Goal: Task Accomplishment & Management: Use online tool/utility

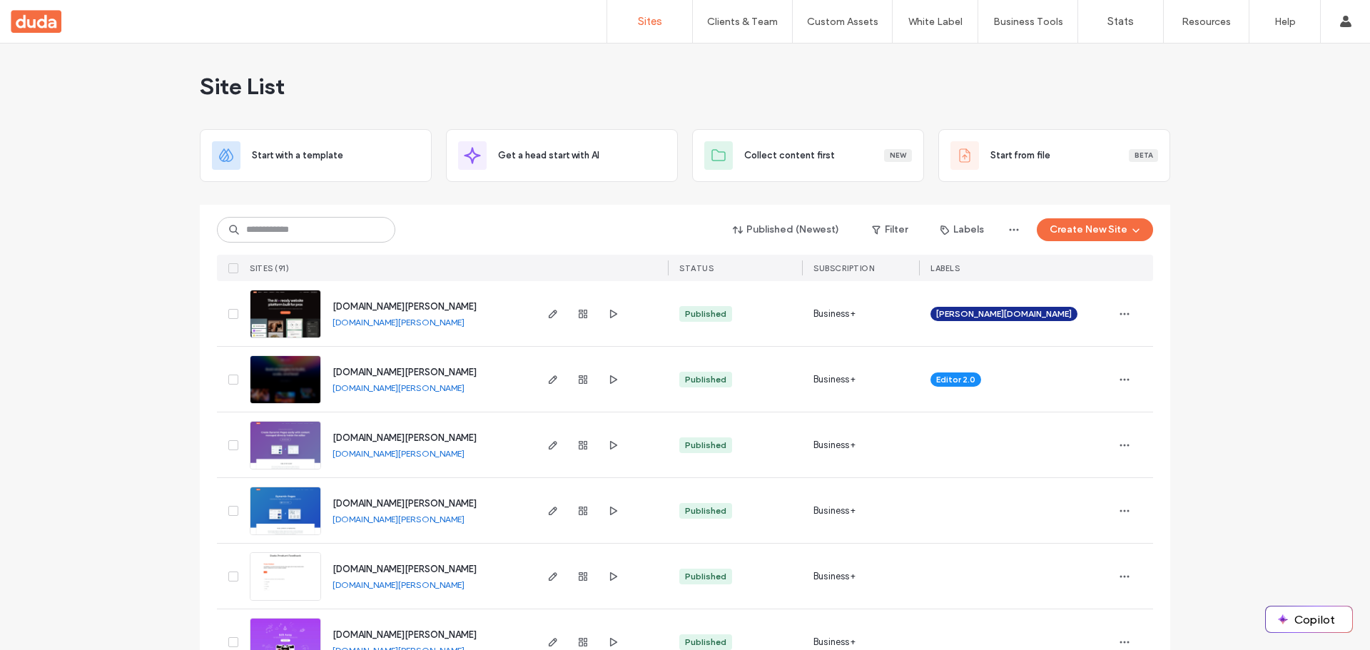
click at [359, 308] on span "[DOMAIN_NAME][PERSON_NAME]" at bounding box center [405, 306] width 144 height 11
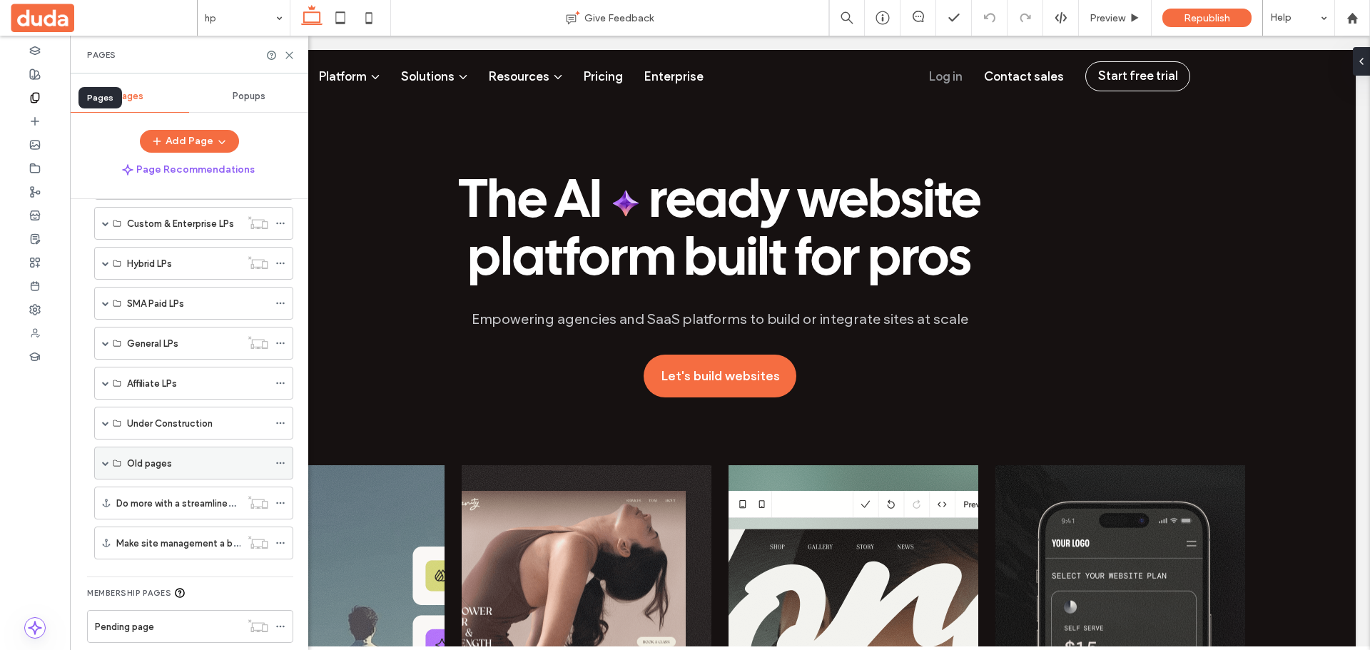
scroll to position [495, 0]
click at [106, 347] on span at bounding box center [105, 343] width 7 height 7
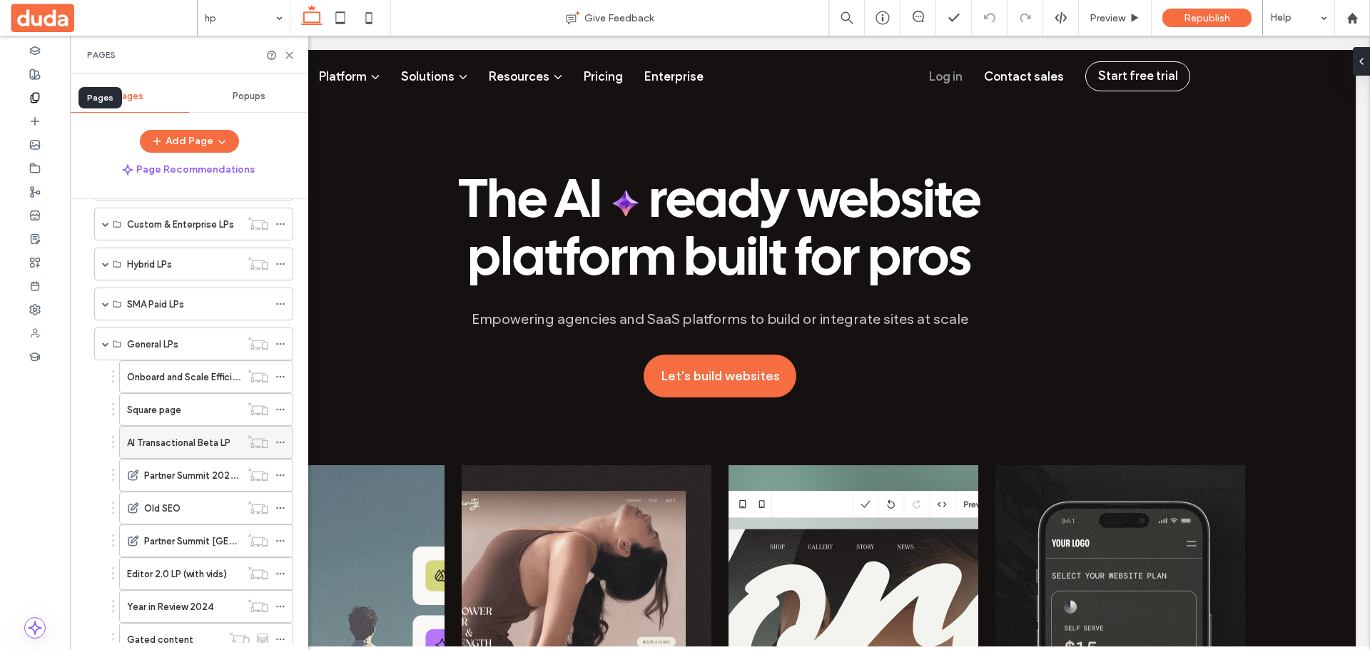
scroll to position [709, 0]
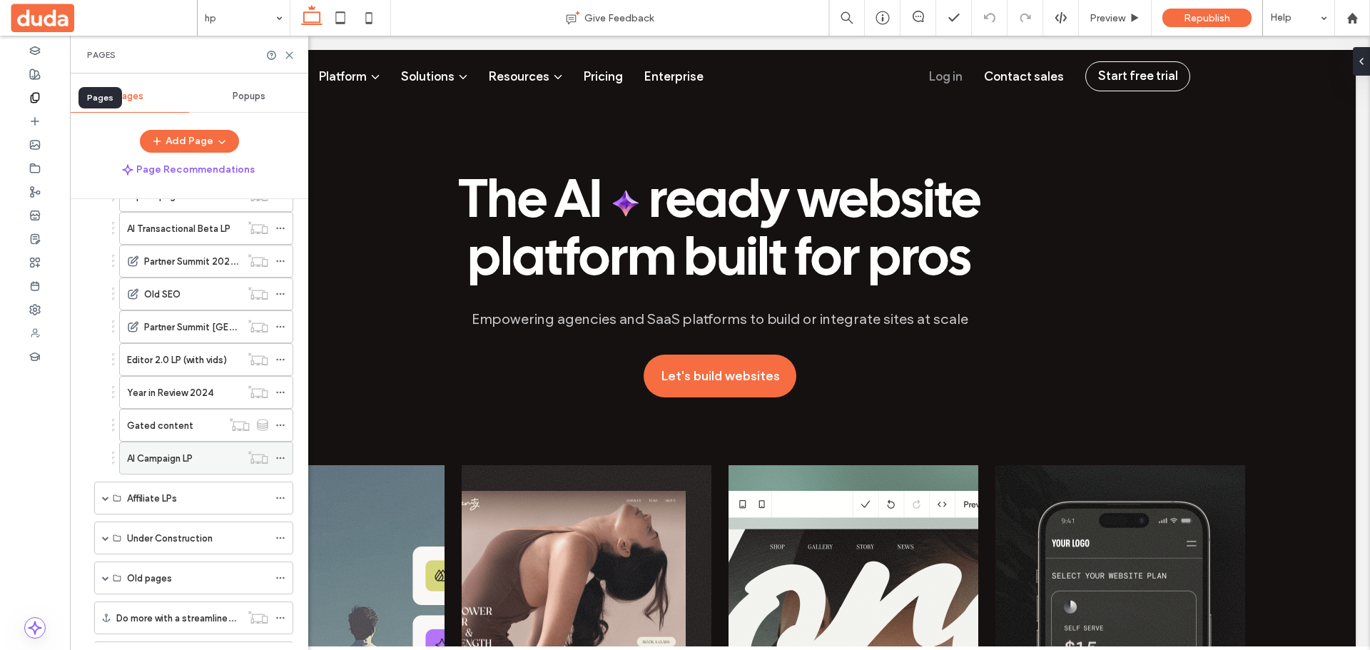
click at [194, 467] on div "AI Campaign LP" at bounding box center [183, 457] width 113 height 31
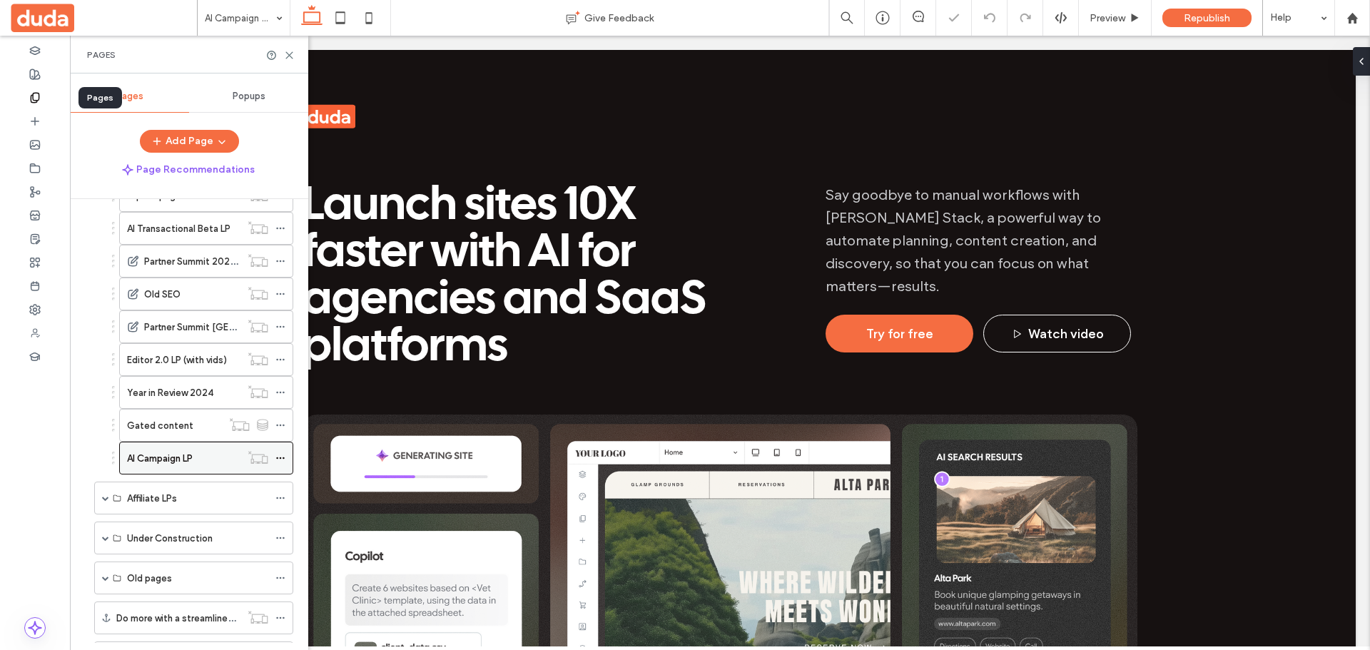
click at [280, 458] on use at bounding box center [280, 458] width 8 height 2
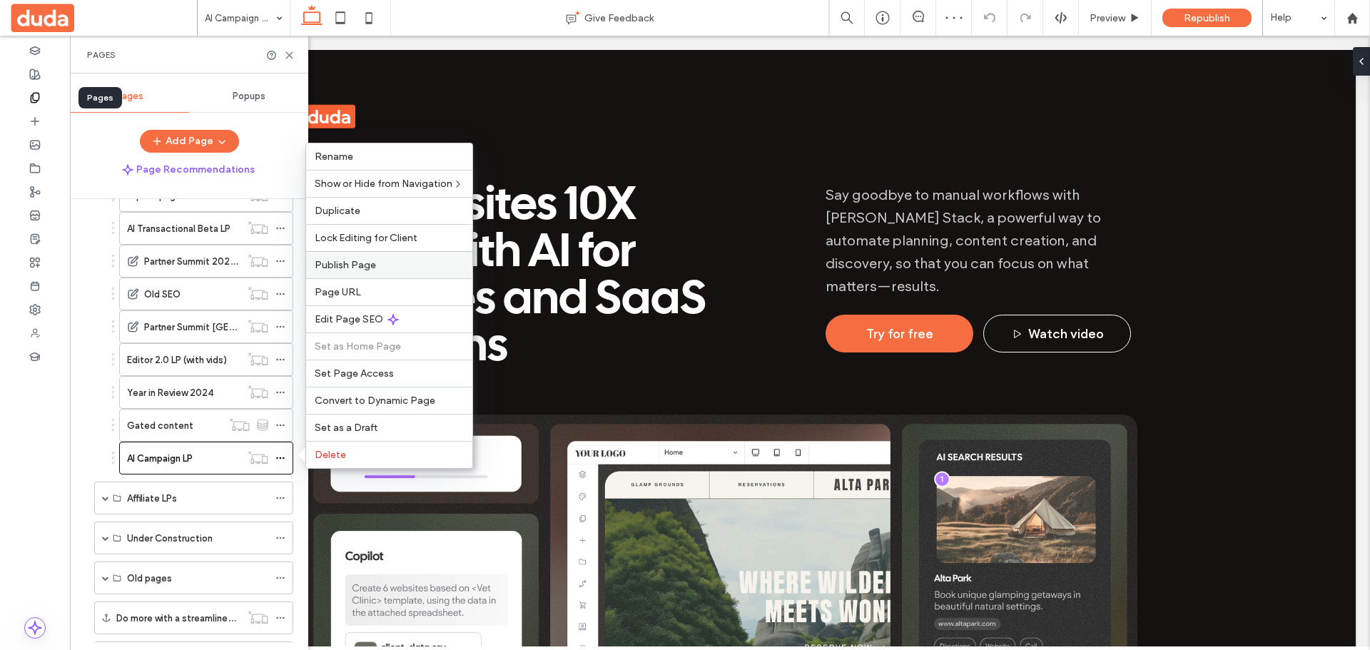
click at [385, 260] on label "Publish Page" at bounding box center [389, 265] width 149 height 12
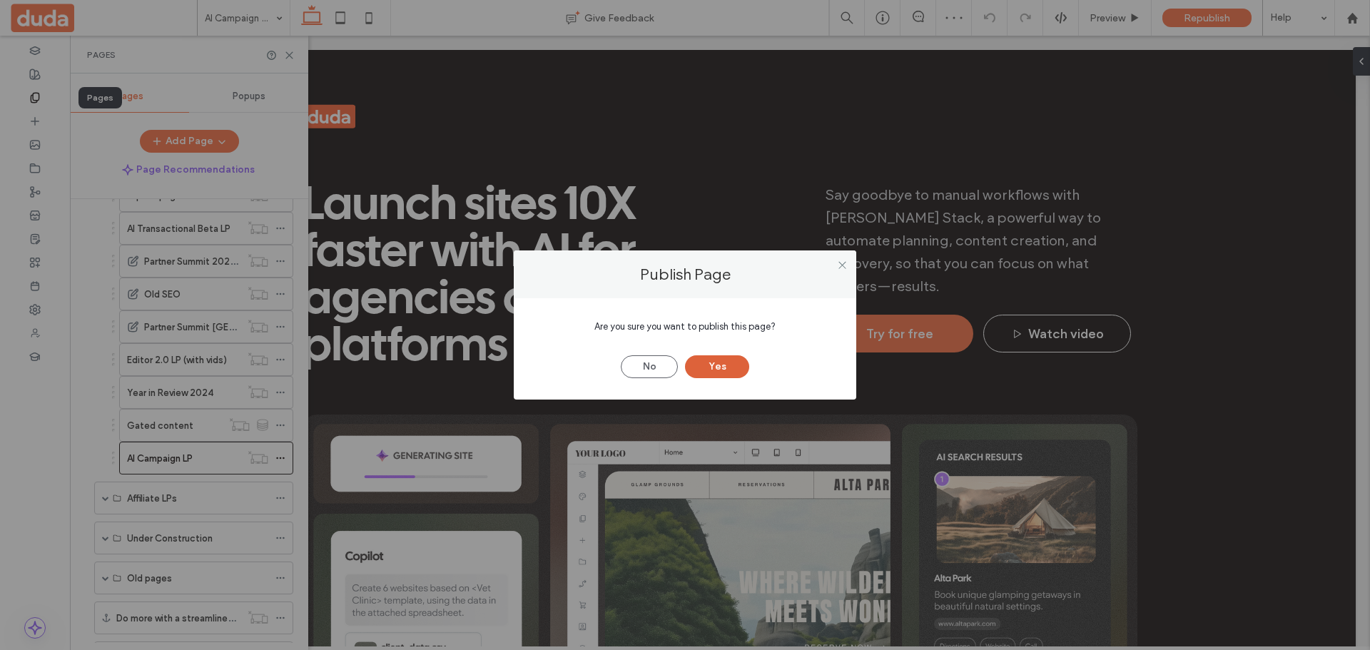
click at [725, 365] on button "Yes" at bounding box center [717, 366] width 64 height 23
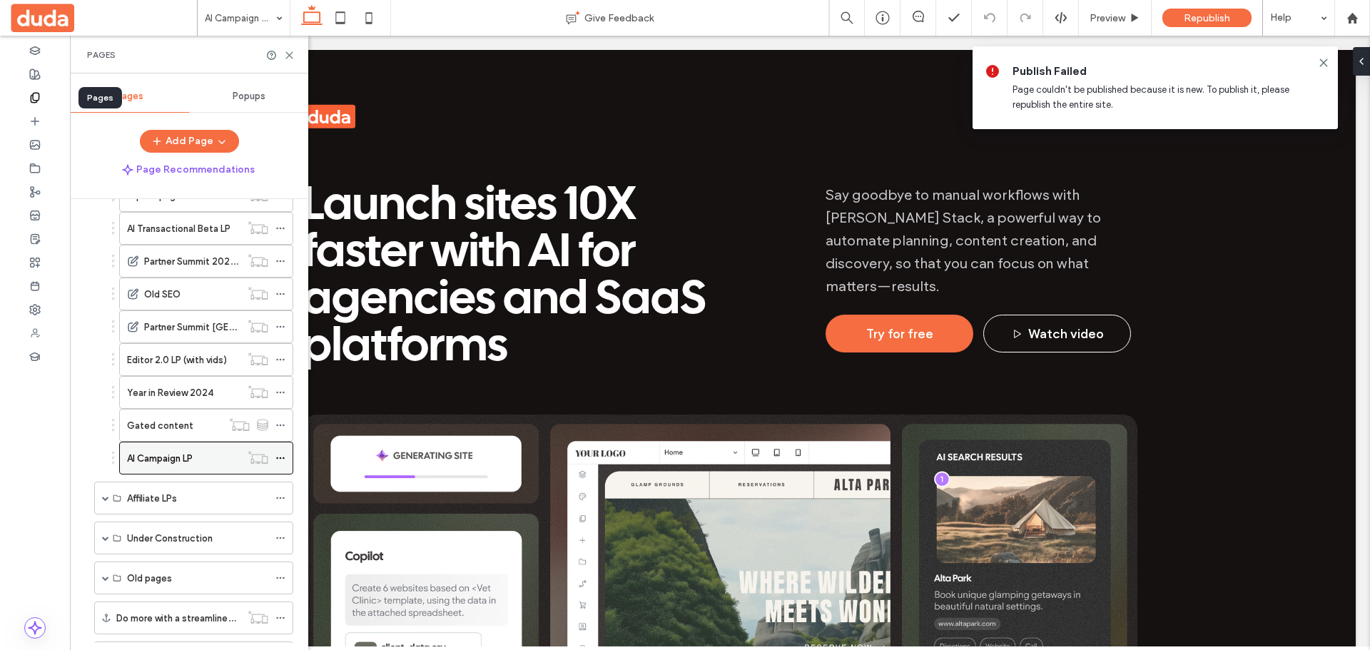
click at [284, 462] on icon at bounding box center [280, 458] width 10 height 10
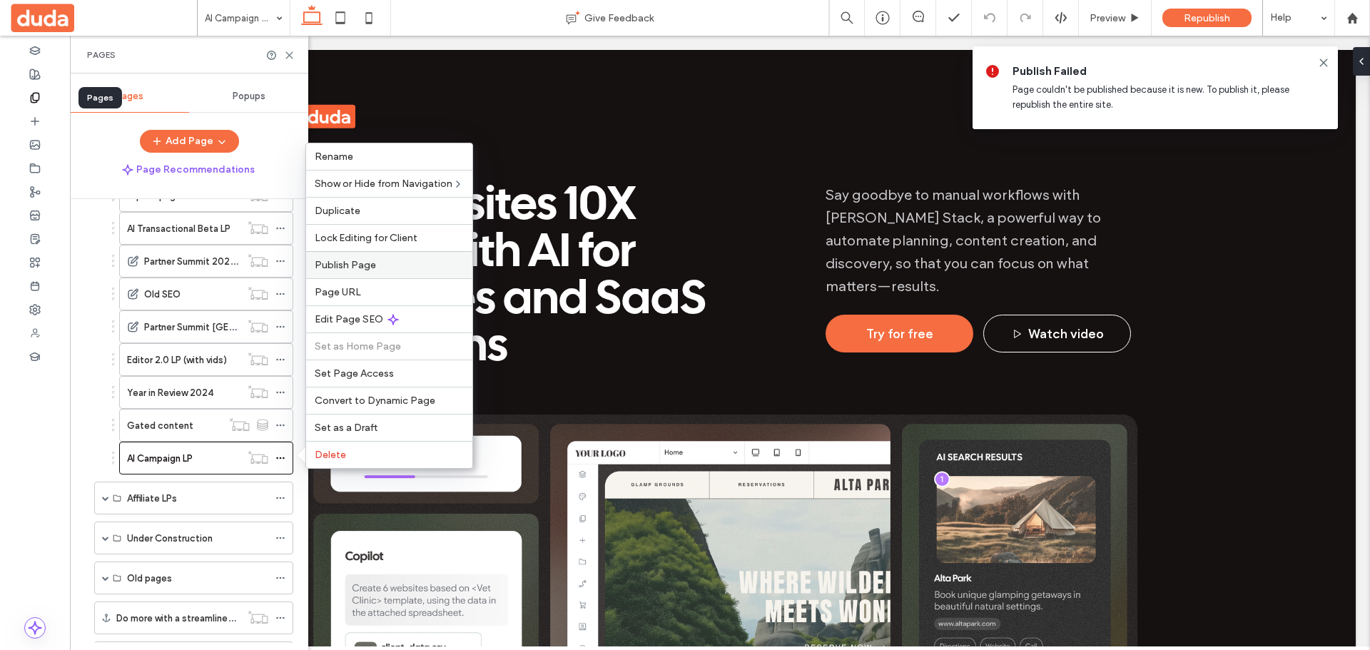
click at [408, 268] on label "Publish Page" at bounding box center [389, 265] width 149 height 12
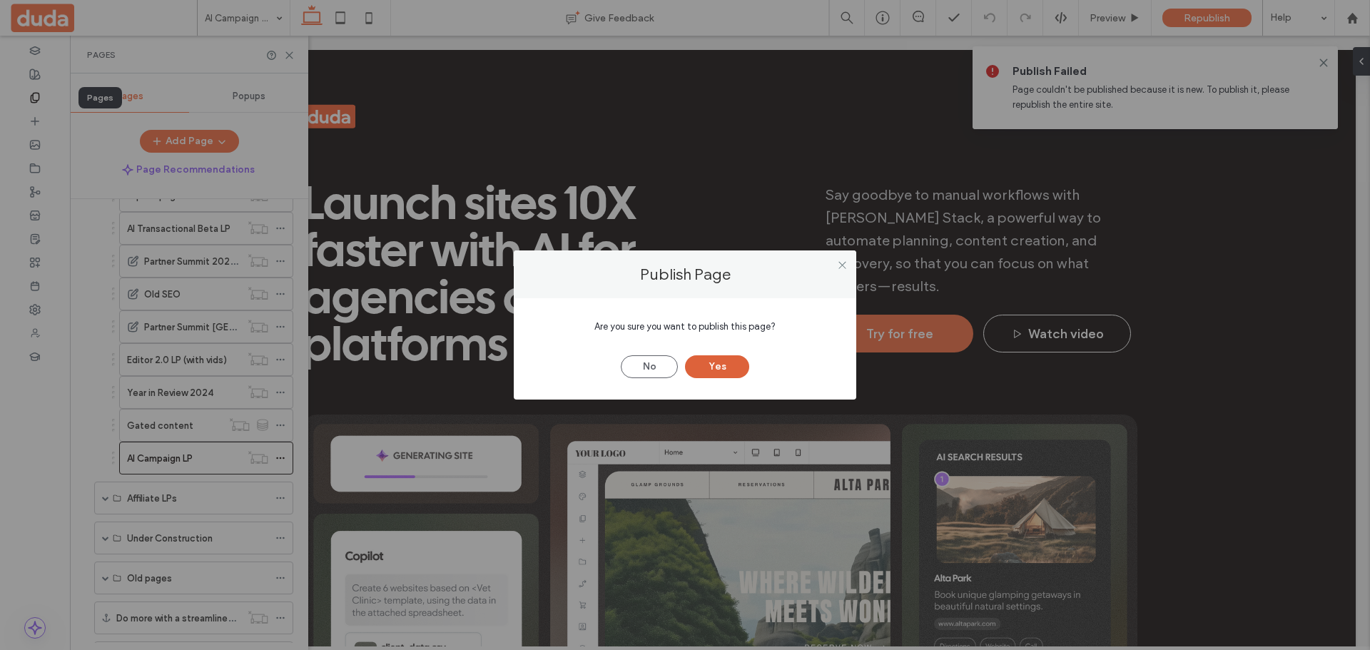
drag, startPoint x: 686, startPoint y: 369, endPoint x: 699, endPoint y: 367, distance: 13.0
click at [689, 369] on button "Yes" at bounding box center [717, 366] width 64 height 23
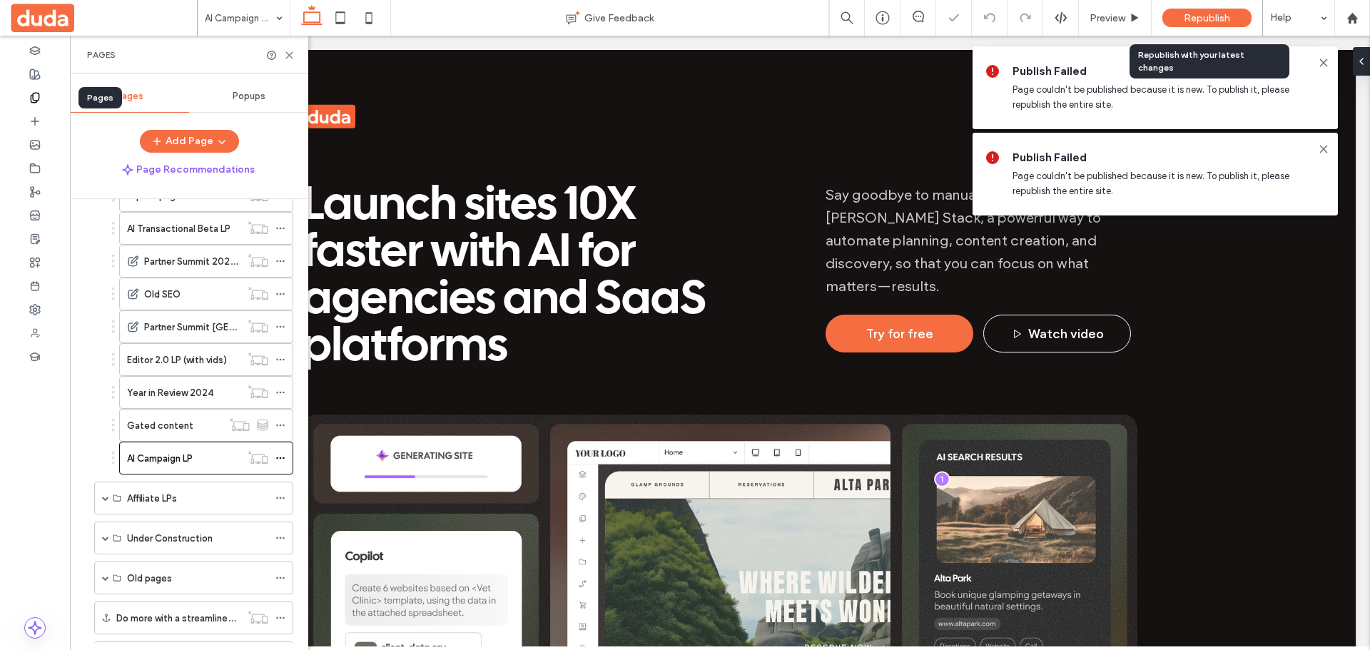
click at [1210, 16] on span "Republish" at bounding box center [1207, 18] width 46 height 12
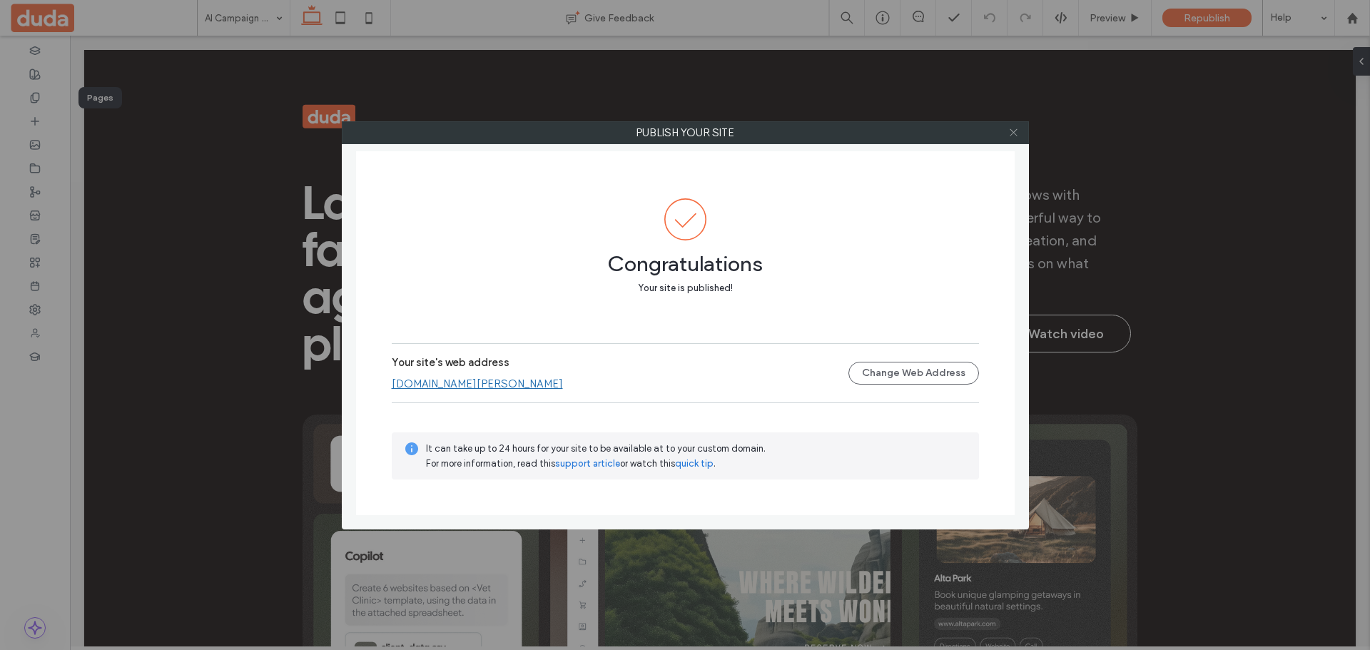
click at [1014, 131] on icon at bounding box center [1013, 132] width 11 height 11
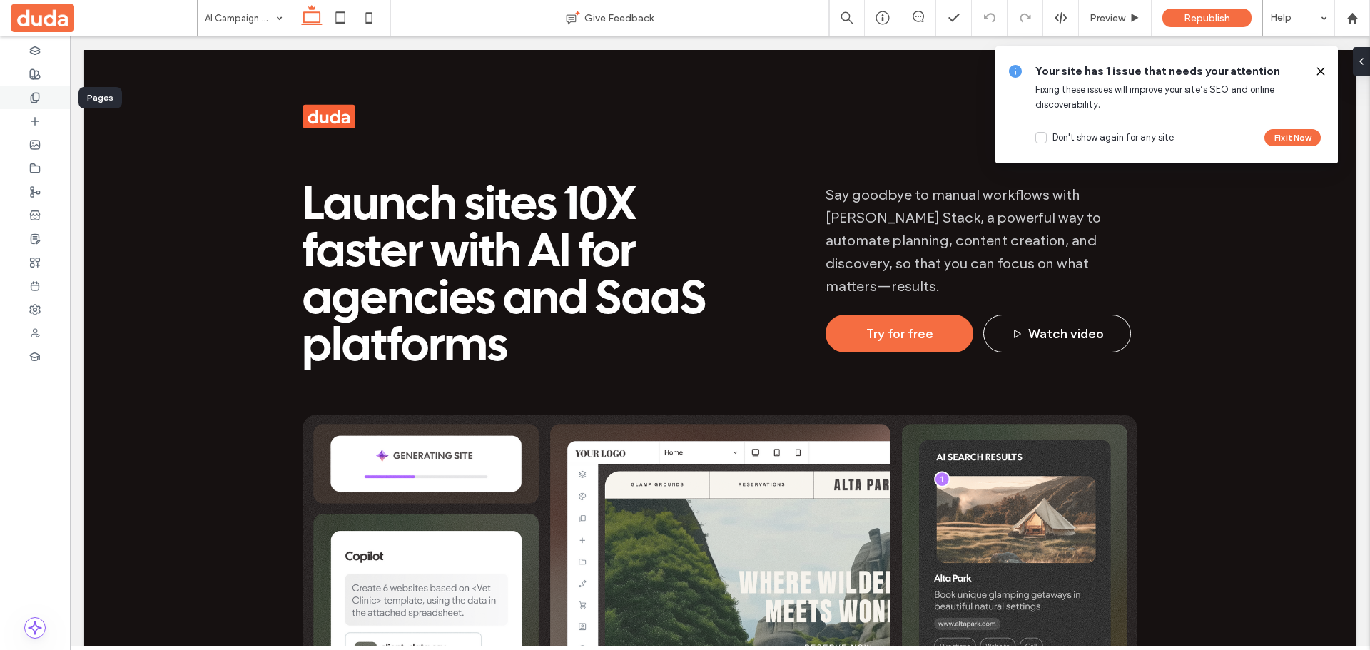
click at [35, 93] on icon at bounding box center [34, 97] width 11 height 11
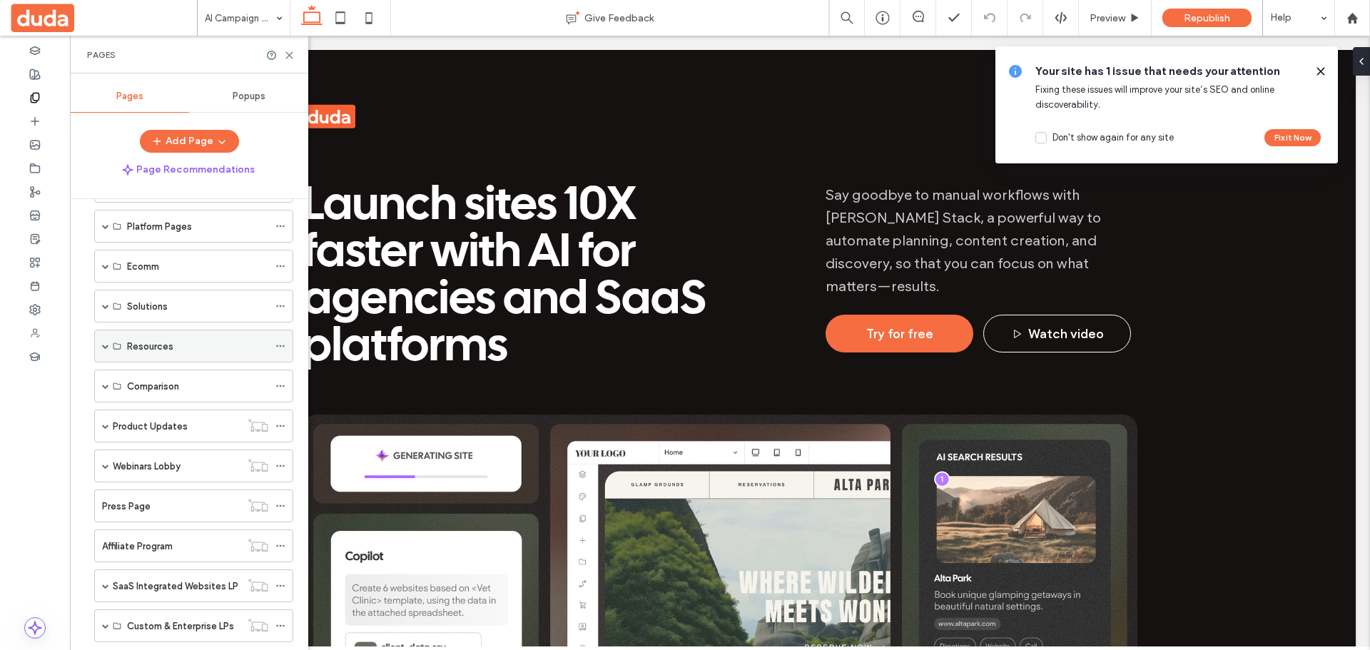
scroll to position [71, 0]
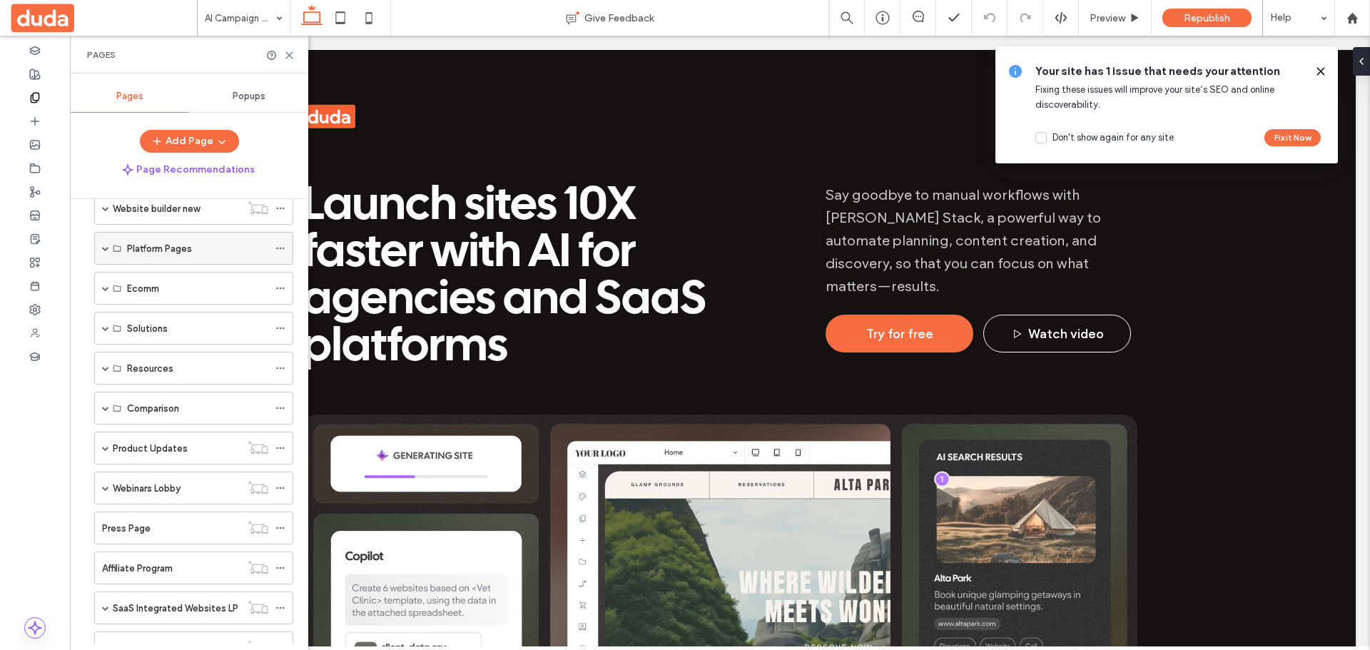
click at [104, 248] on span at bounding box center [105, 248] width 7 height 7
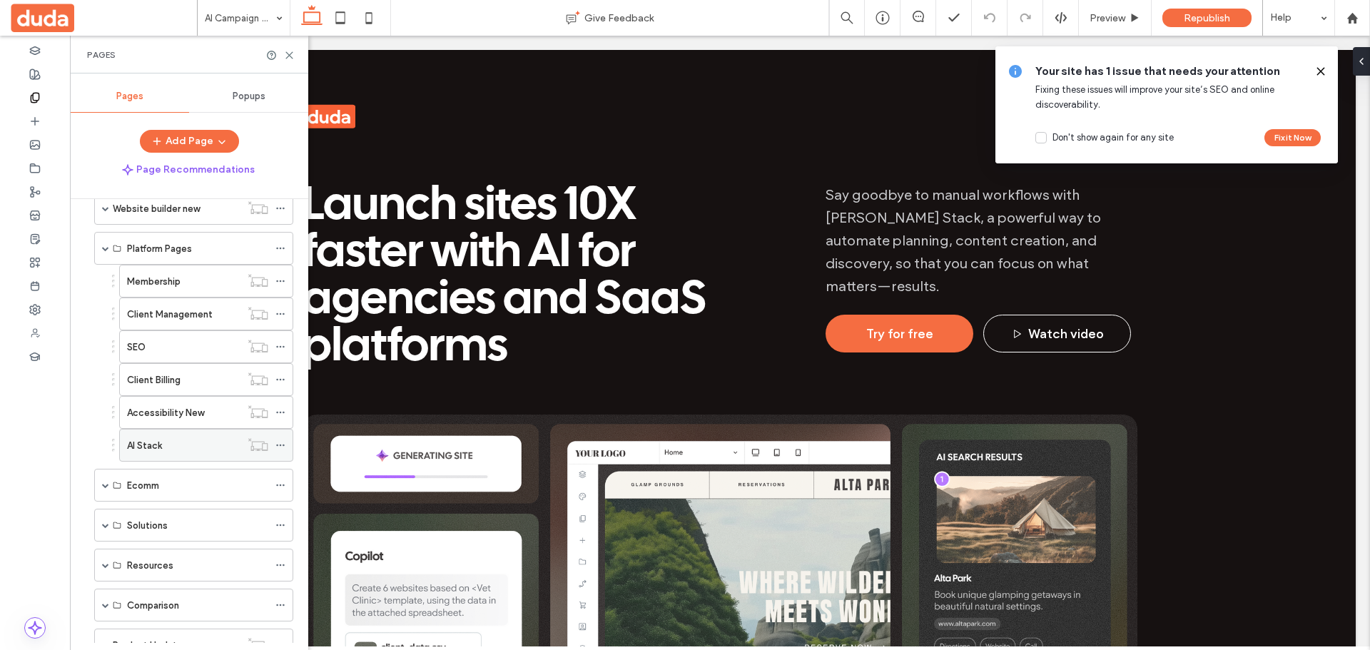
click at [200, 439] on div "AI Stack" at bounding box center [183, 445] width 113 height 15
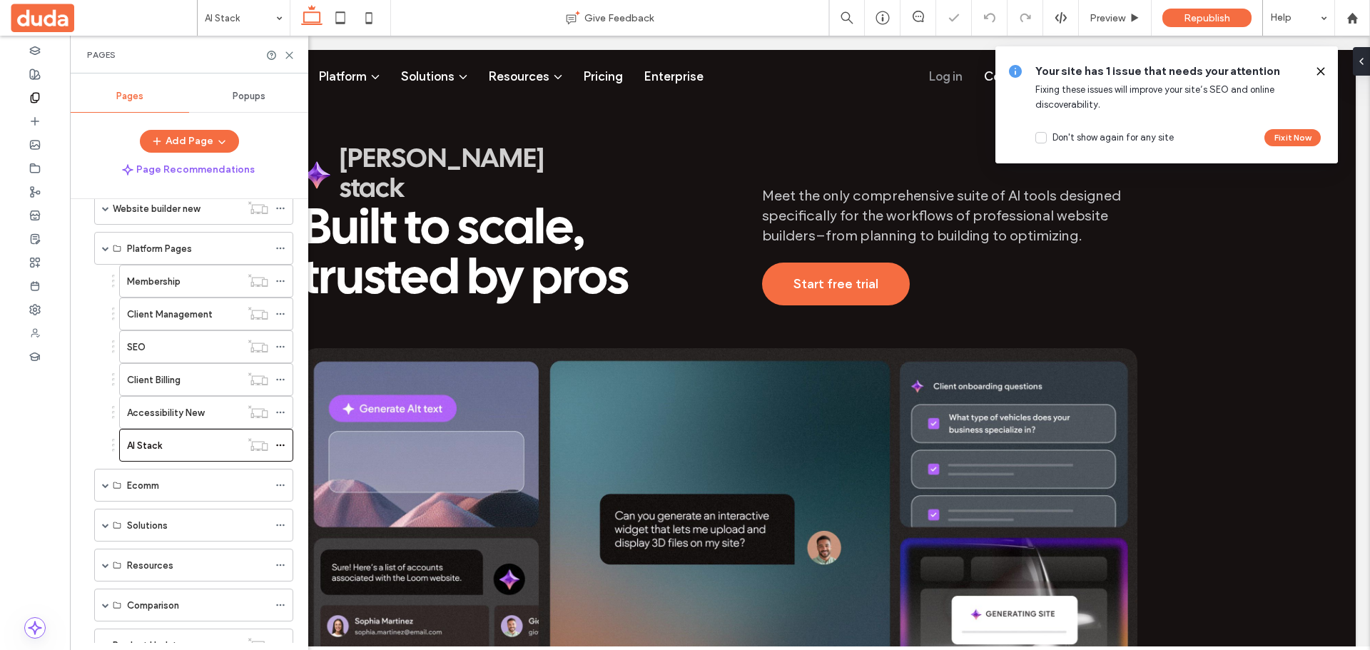
click at [1317, 65] on span at bounding box center [1320, 72] width 11 height 16
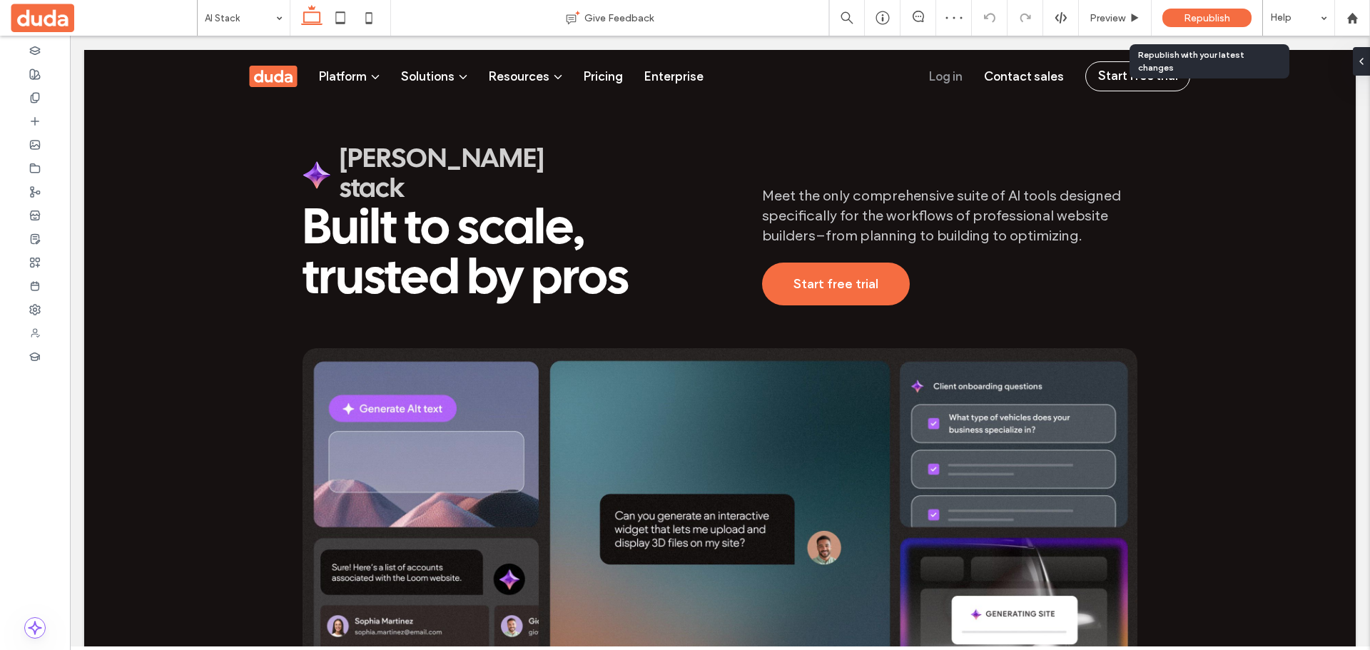
click at [1215, 18] on span "Republish" at bounding box center [1207, 18] width 46 height 12
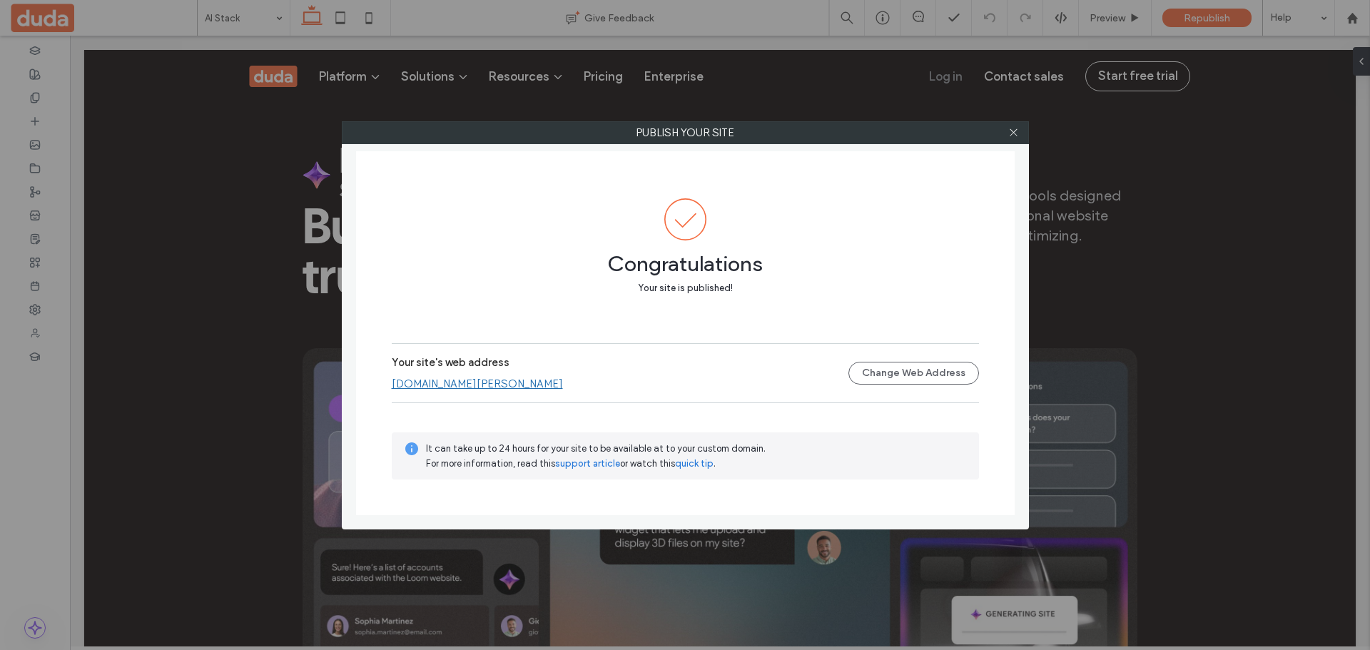
drag, startPoint x: 1185, startPoint y: 83, endPoint x: 1185, endPoint y: 12, distance: 70.7
click at [1185, 83] on div "Publish your site Congratulations Your site is published! Your site's web addre…" at bounding box center [685, 325] width 1370 height 650
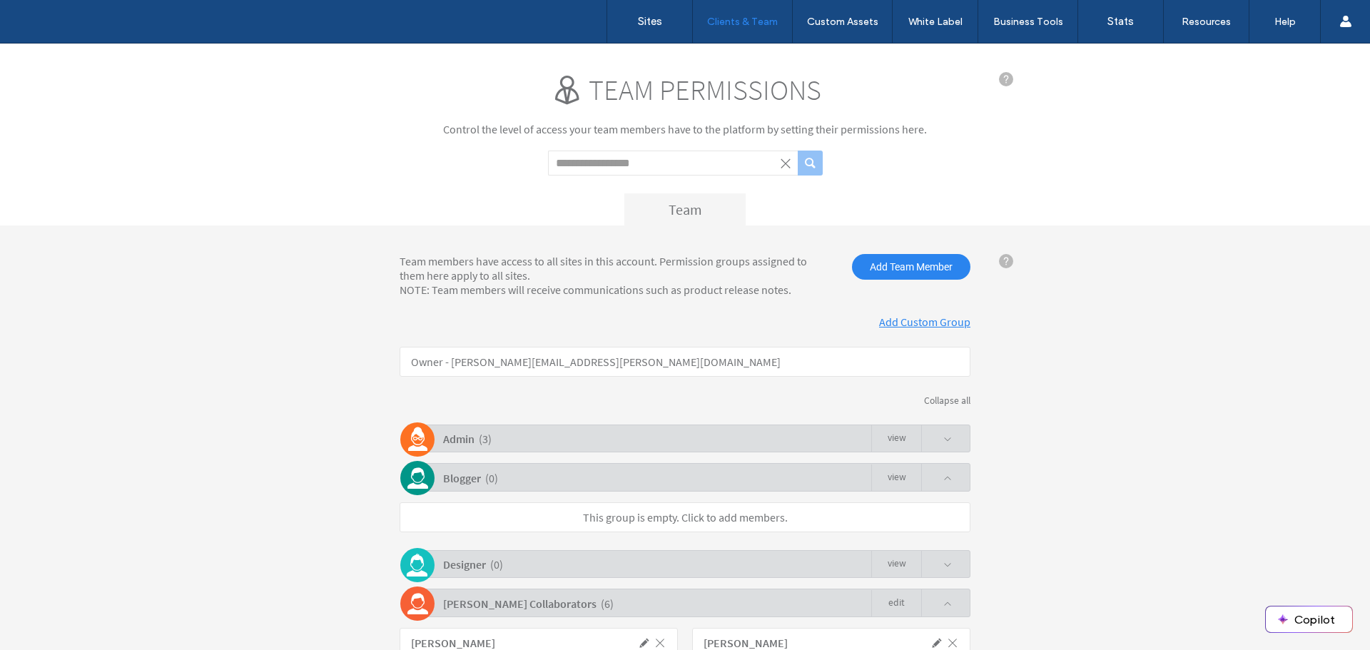
scroll to position [208, 0]
